Goal: Transaction & Acquisition: Purchase product/service

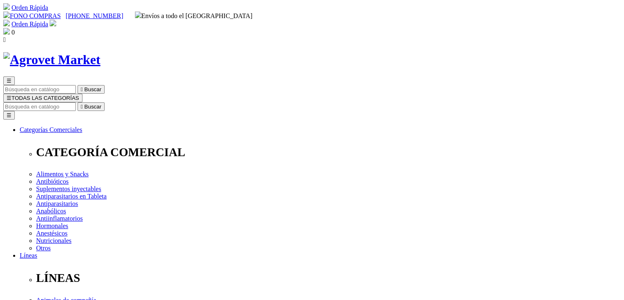
drag, startPoint x: 325, startPoint y: 110, endPoint x: 372, endPoint y: 107, distance: 46.5
drag, startPoint x: 319, startPoint y: 106, endPoint x: 376, endPoint y: 106, distance: 57.1
copy h1 "Tylodox® WS"
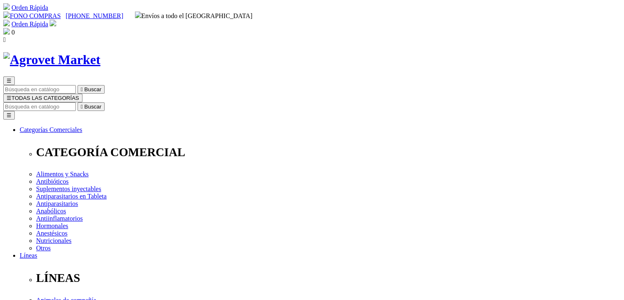
click at [76, 102] on input "Buscar" at bounding box center [39, 106] width 73 height 9
paste input "Tylodox® WS"
type input "Tylodox® WS"
click at [78, 102] on button " Buscar" at bounding box center [91, 106] width 27 height 9
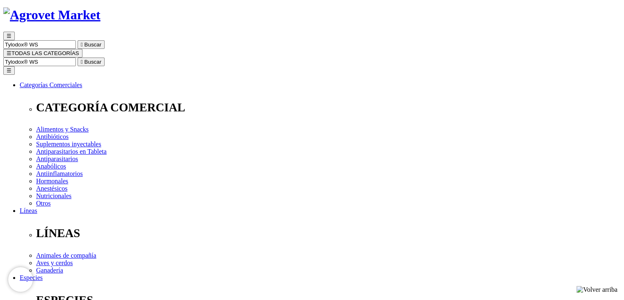
scroll to position [82, 0]
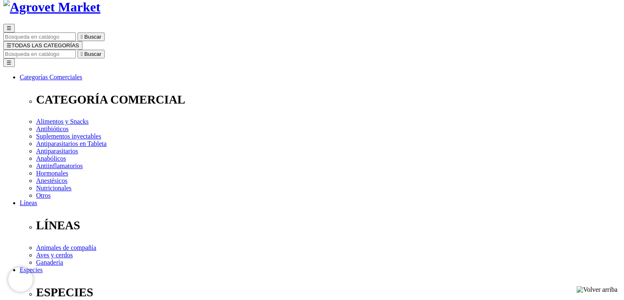
scroll to position [164, 0]
